Goal: Find contact information: Find contact information

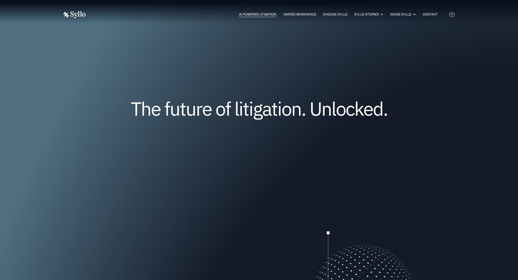
click at [249, 14] on span "AI Powered Litigation" at bounding box center [257, 14] width 37 height 5
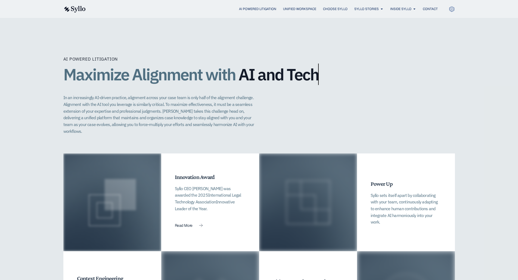
scroll to position [1088, 0]
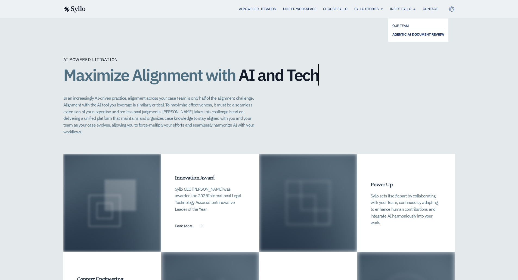
click at [401, 35] on span "AGENTIC AI DOCUMENT REVIEW" at bounding box center [418, 34] width 52 height 7
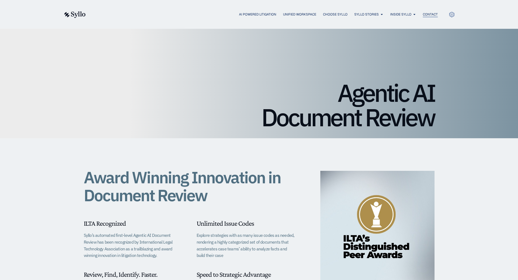
click at [431, 16] on span "Contact" at bounding box center [430, 14] width 15 height 5
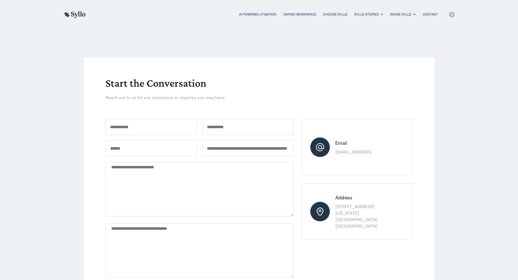
scroll to position [54, 0]
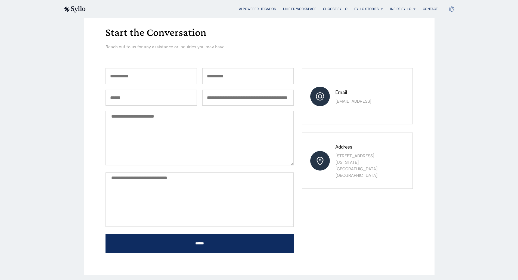
click at [321, 96] on icon at bounding box center [320, 96] width 8 height 8
click at [347, 92] on h6 "Email" at bounding box center [365, 92] width 60 height 6
drag, startPoint x: 336, startPoint y: 103, endPoint x: 335, endPoint y: 110, distance: 6.3
click at [337, 104] on p "[EMAIL_ADDRESS]" at bounding box center [365, 101] width 60 height 7
click at [340, 162] on p "845 Third Avenue, 6th Floor New York, NY 10022 United States" at bounding box center [365, 166] width 60 height 26
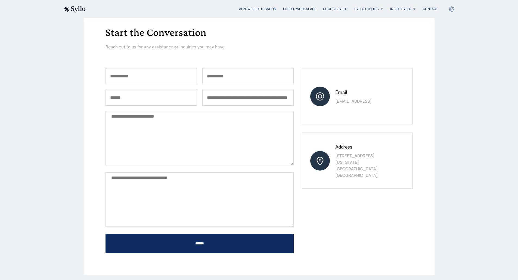
click at [323, 162] on icon at bounding box center [320, 161] width 8 height 8
click at [343, 157] on p "845 Third Avenue, 6th Floor New York, NY 10022 United States" at bounding box center [365, 166] width 60 height 26
click at [286, 116] on textarea "How did you hear about us?" at bounding box center [200, 138] width 188 height 54
click at [263, 92] on input "Organization (e.g. law firm, law school, company)" at bounding box center [247, 98] width 91 height 16
click at [244, 58] on form at bounding box center [205, 57] width 198 height 7
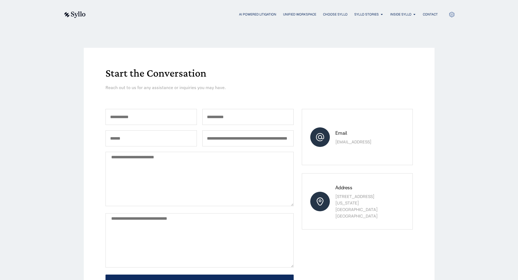
scroll to position [0, 0]
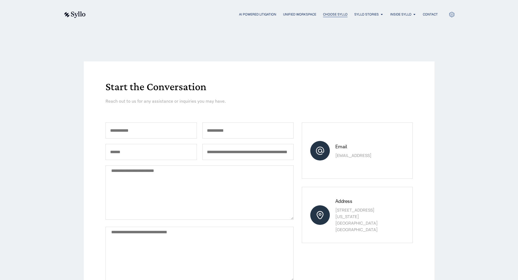
click at [335, 14] on span "Choose Syllo" at bounding box center [335, 14] width 24 height 5
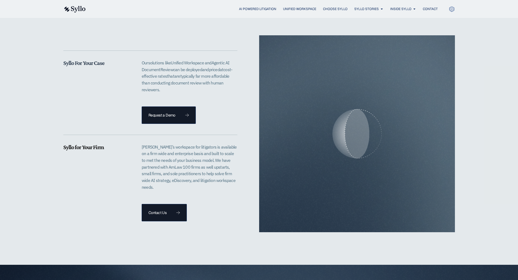
scroll to position [1142, 0]
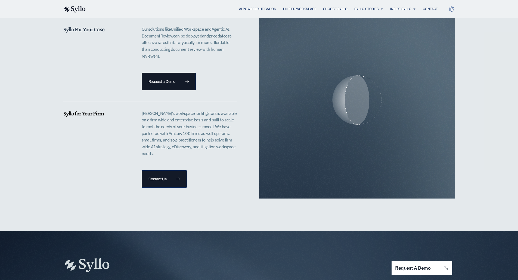
click at [330, 93] on div at bounding box center [357, 100] width 196 height 14
click at [352, 93] on div at bounding box center [357, 100] width 196 height 14
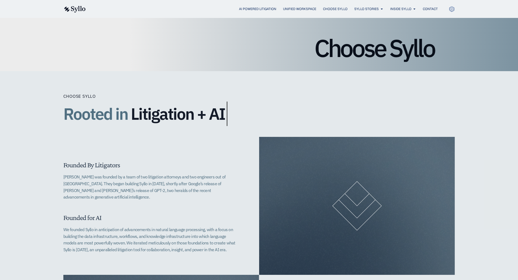
scroll to position [0, 0]
